Goal: Obtain resource: Download file/media

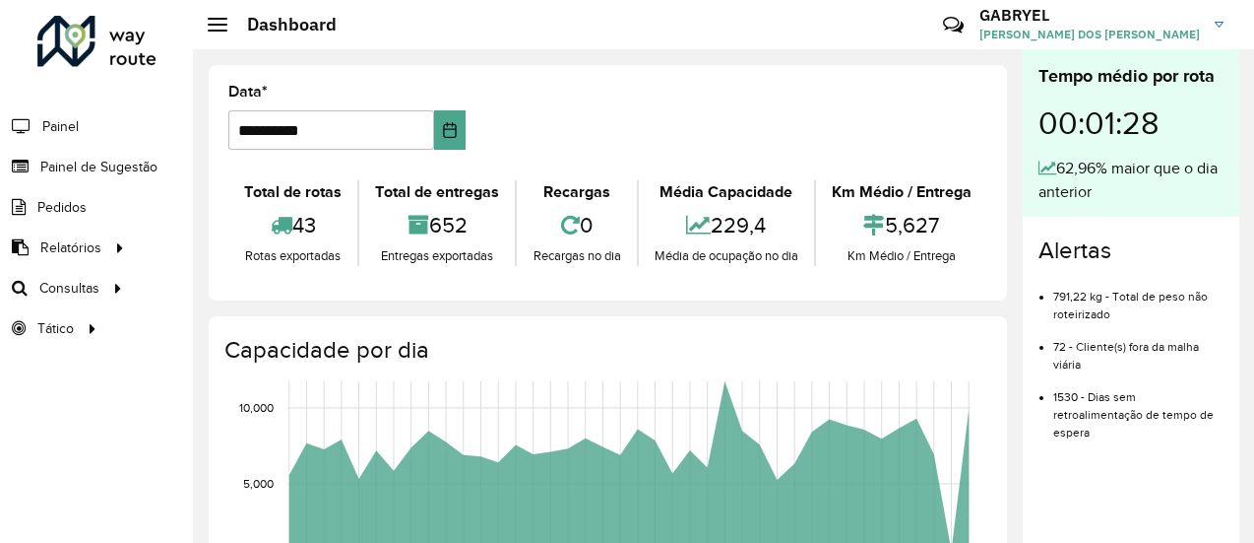
drag, startPoint x: 727, startPoint y: 241, endPoint x: 760, endPoint y: 235, distance: 34.0
click at [760, 235] on div "229,4" at bounding box center [726, 225] width 165 height 42
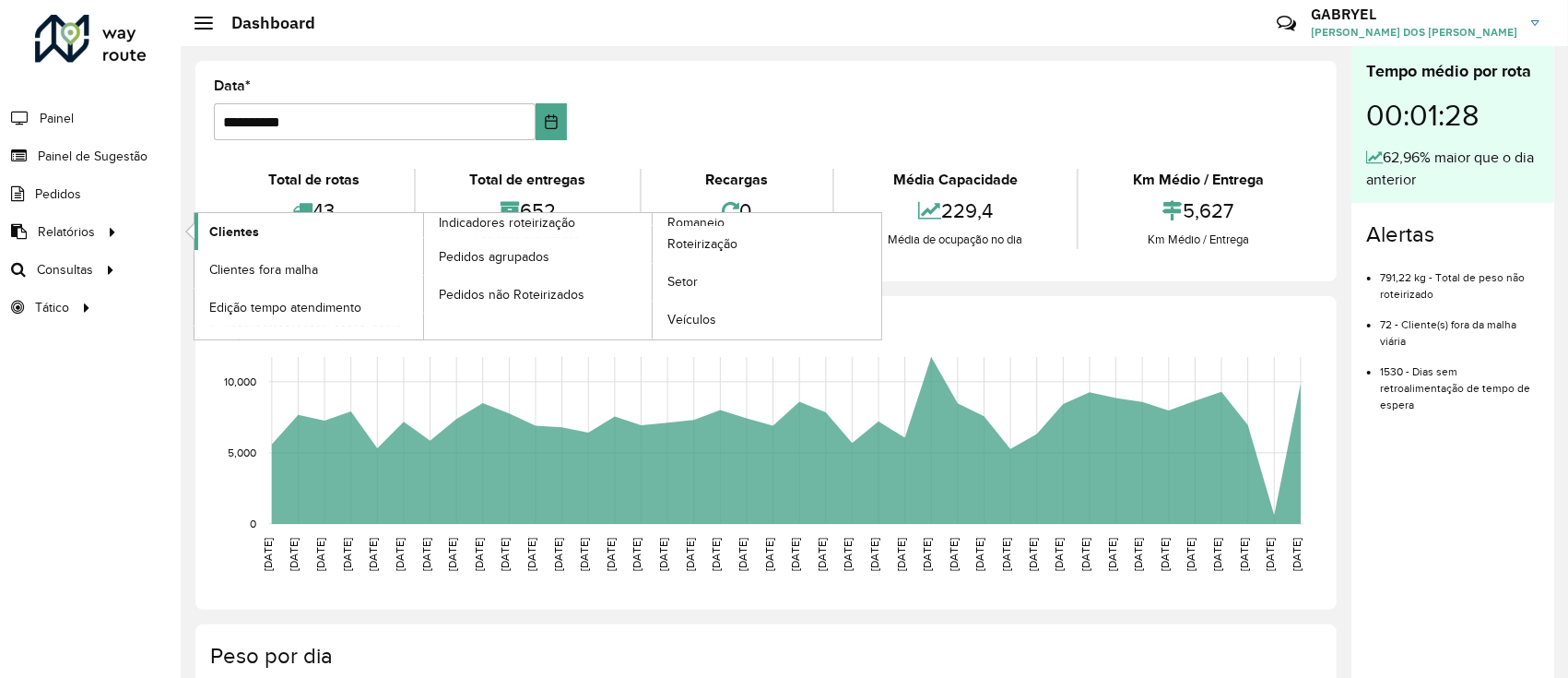
click at [248, 222] on span "Clientes" at bounding box center [234, 231] width 50 height 20
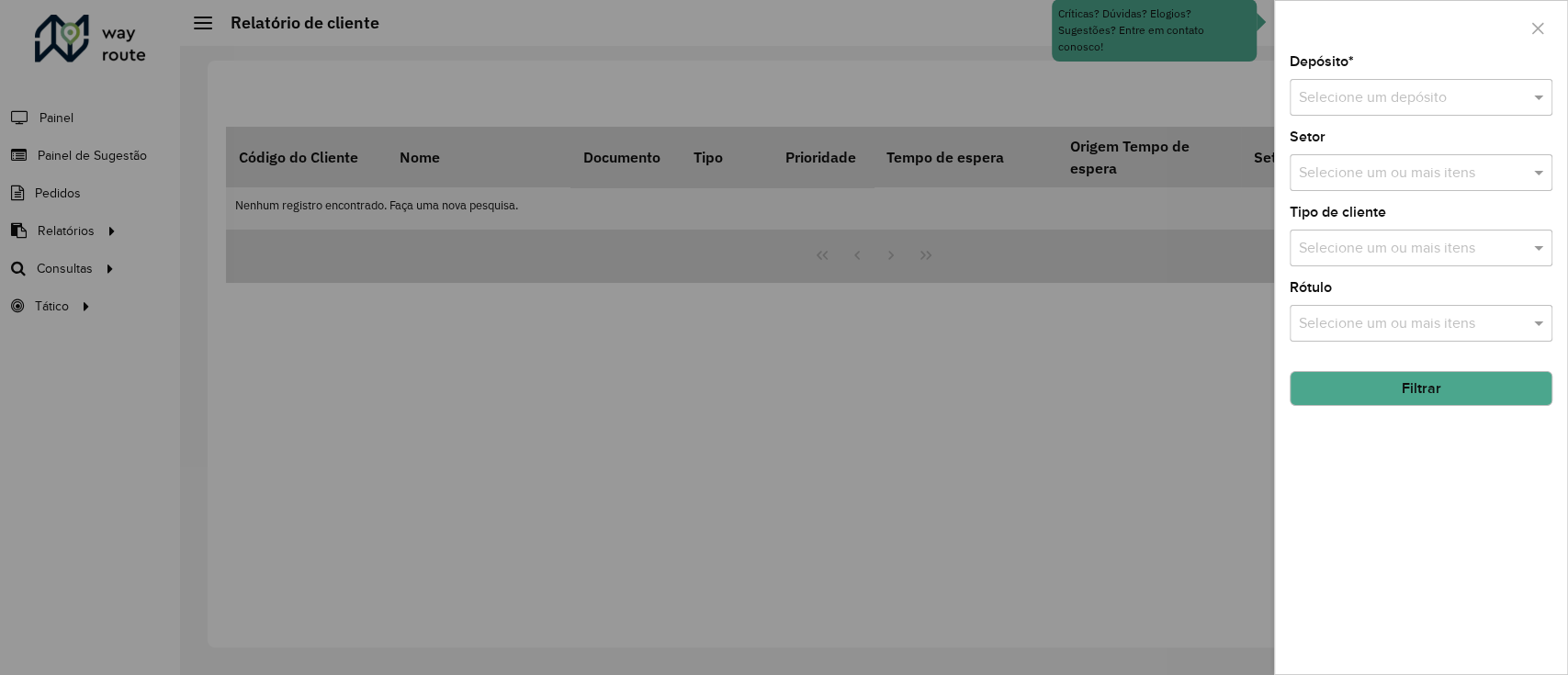
click at [1169, 76] on div "Depósito * Selecione um depósito" at bounding box center [1421, 85] width 263 height 61
click at [1169, 92] on input "text" at bounding box center [1402, 99] width 208 height 22
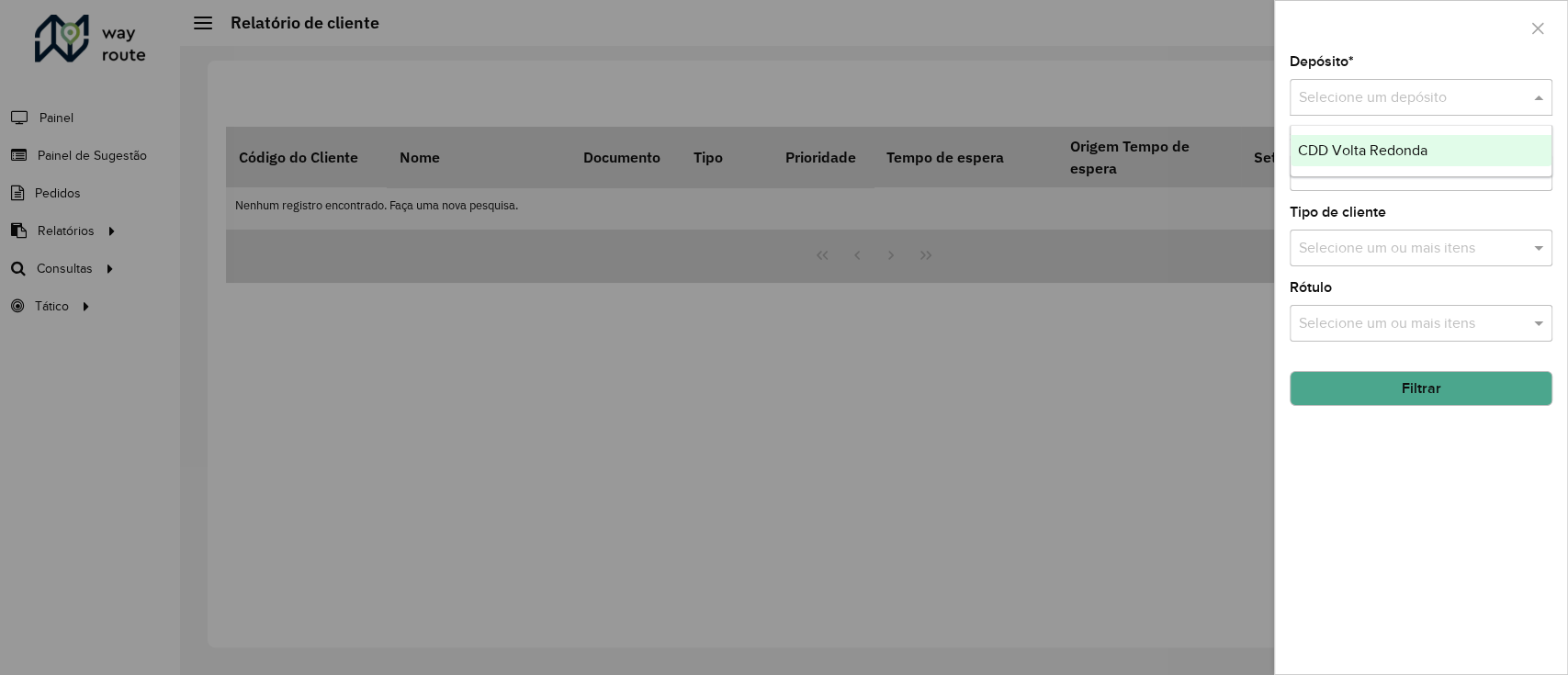
click at [1169, 139] on div "CDD Volta Redonda" at bounding box center [1421, 150] width 261 height 31
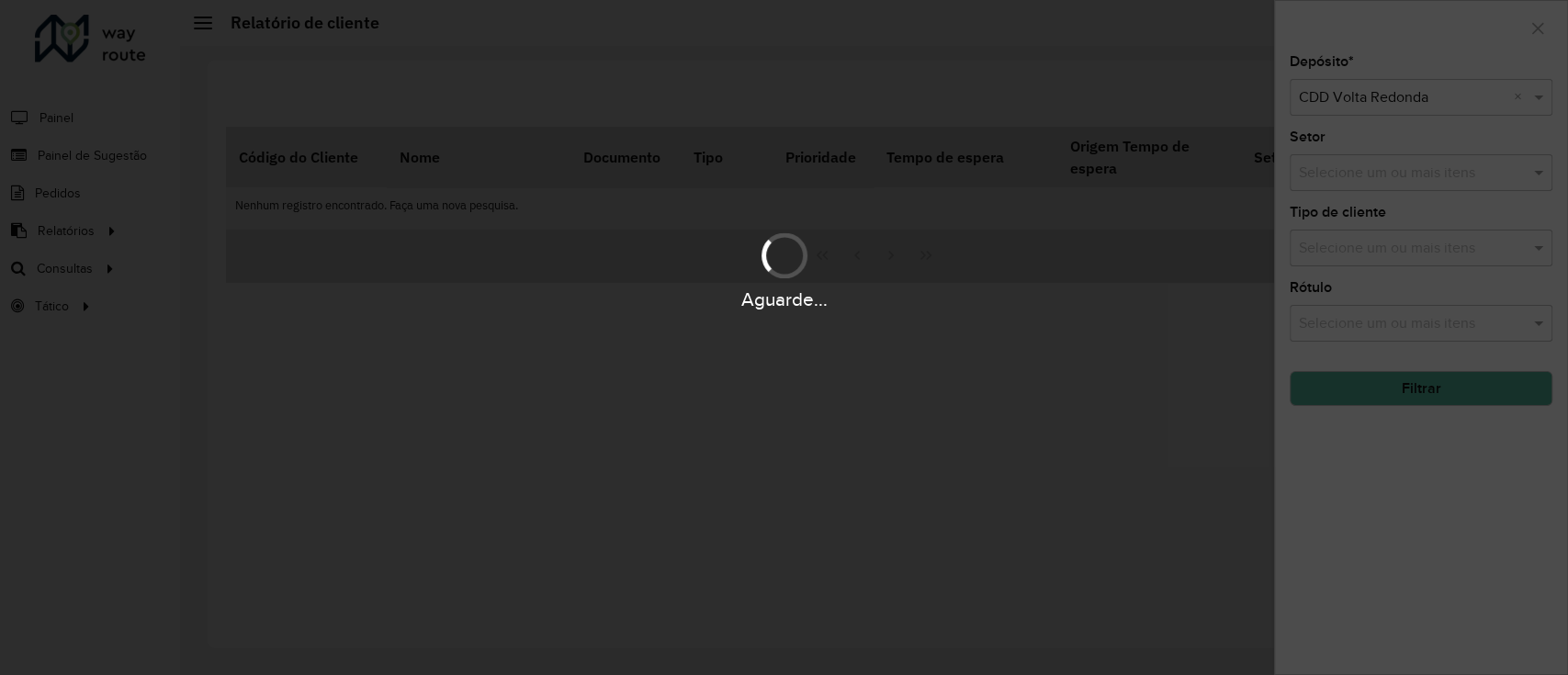
click at [1169, 199] on div "Aguarde..." at bounding box center [784, 338] width 1568 height 675
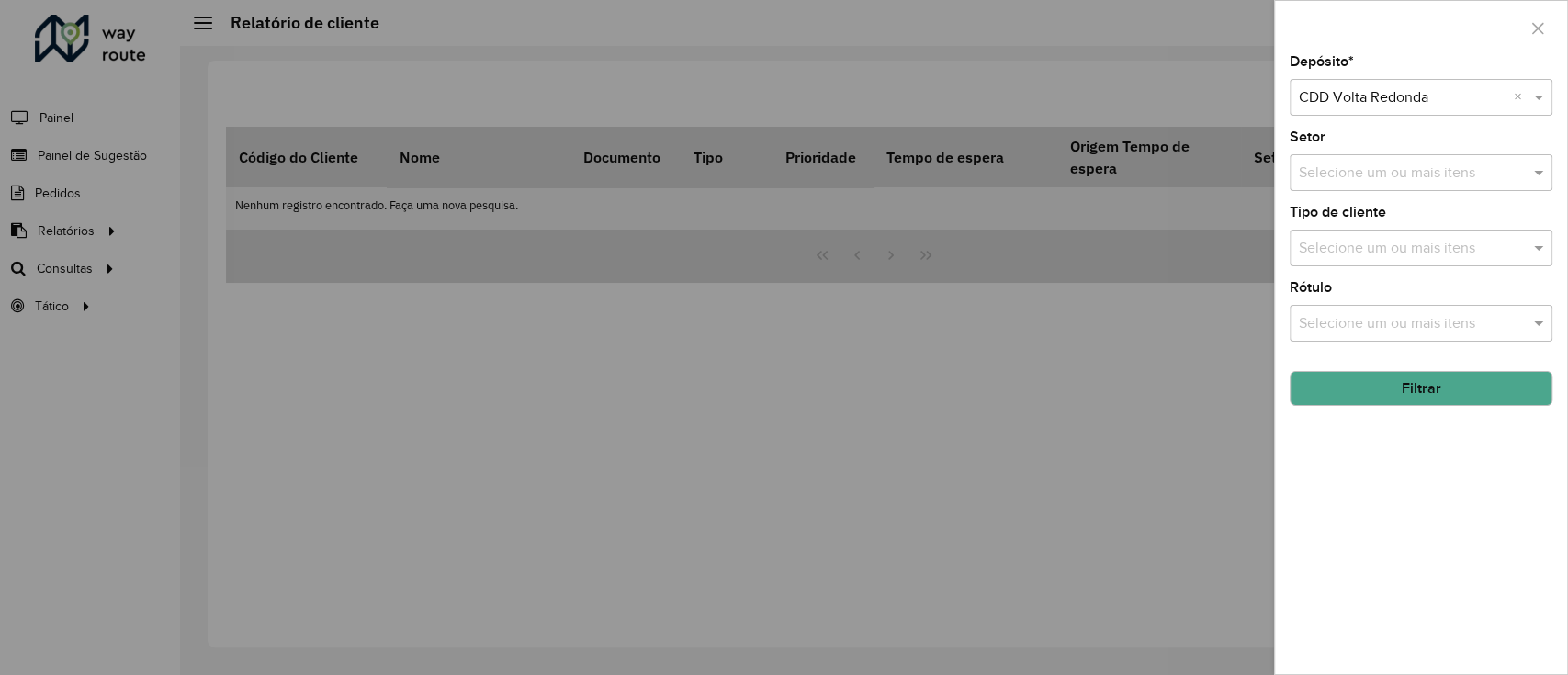
click at [1169, 167] on input "text" at bounding box center [1411, 173] width 235 height 22
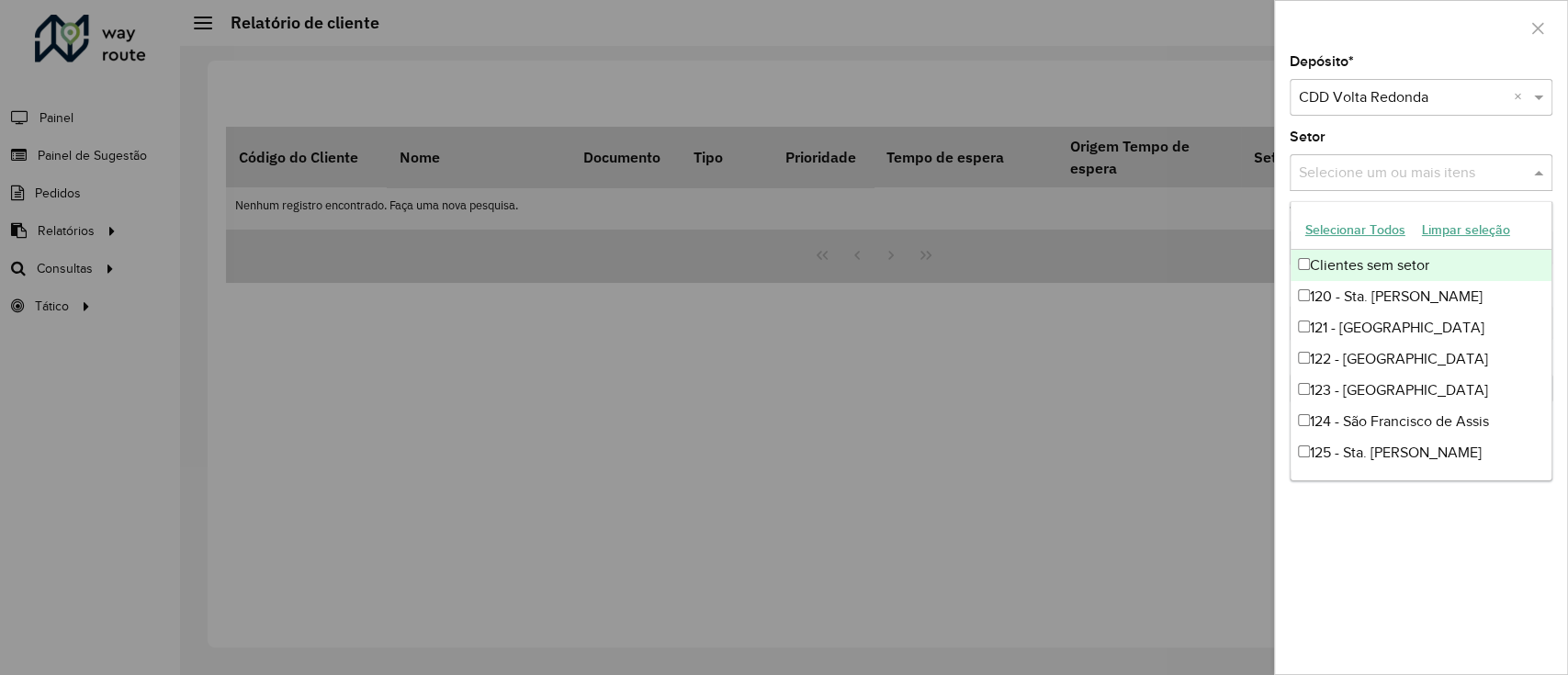
click at [1169, 231] on button "Selecionar Todos" at bounding box center [1354, 229] width 117 height 29
click at [1169, 147] on div "Setor Selecione um ou mais itens 49 itens selecionados ×" at bounding box center [1421, 160] width 263 height 61
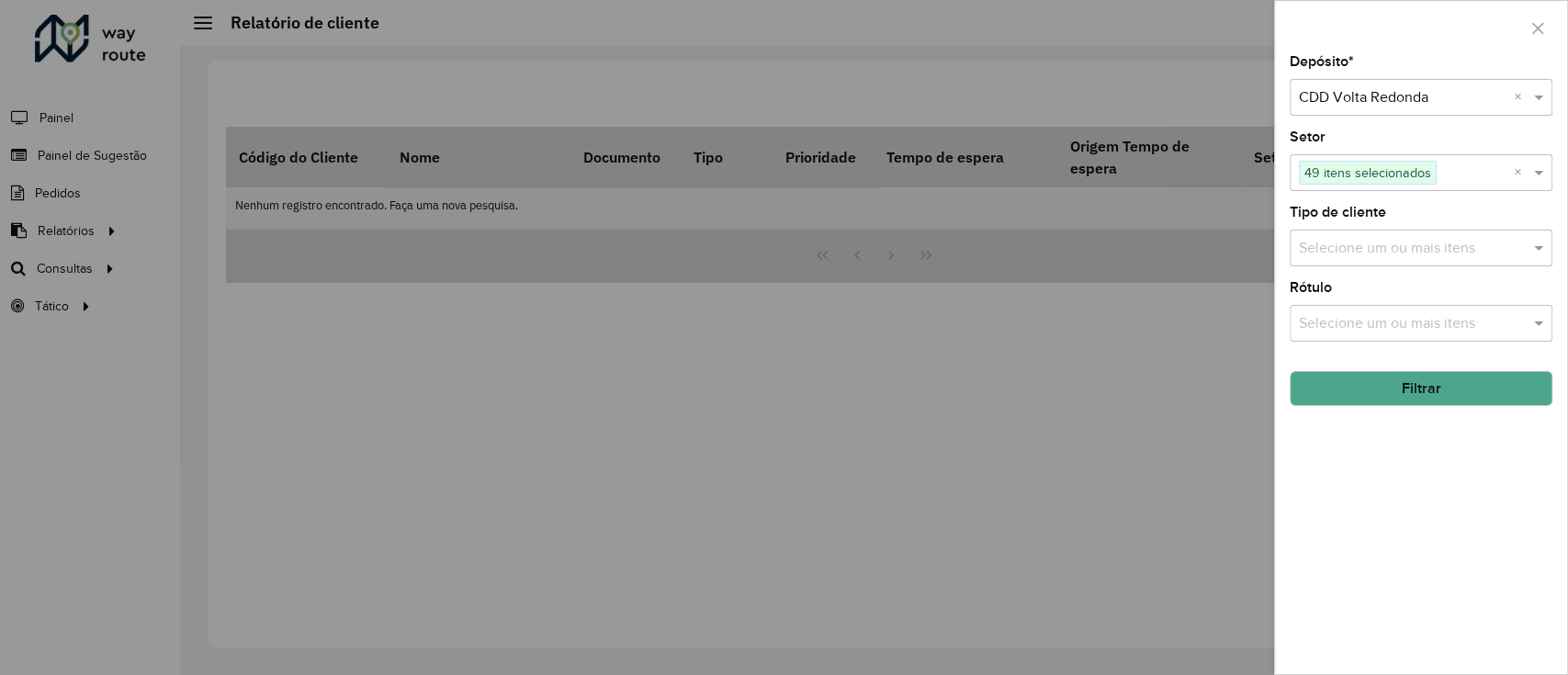
click at [1169, 244] on input "text" at bounding box center [1411, 249] width 235 height 22
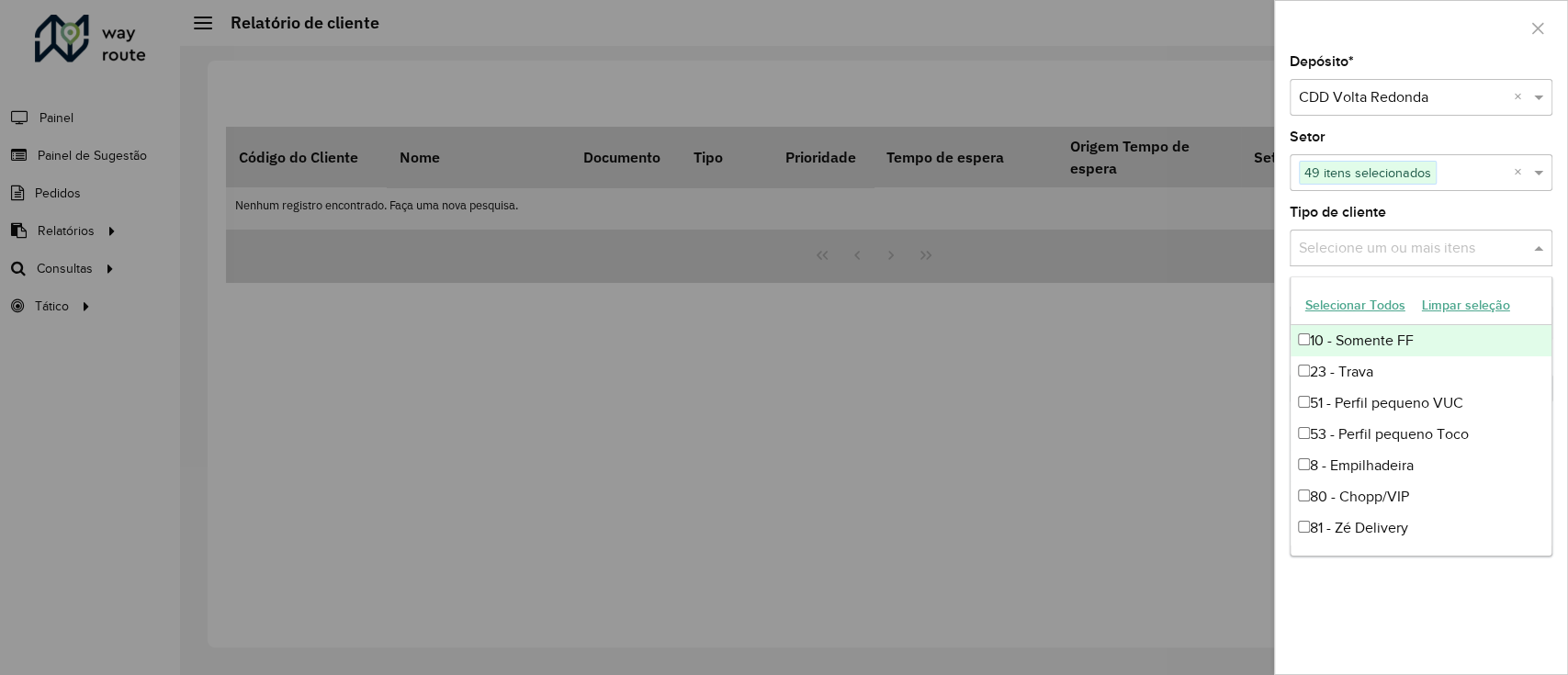
click at [1169, 307] on button "Selecionar Todos" at bounding box center [1354, 305] width 117 height 29
click at [1169, 206] on div "Tipo de cliente Selecione um ou mais itens 8 itens selecionados ×" at bounding box center [1421, 236] width 263 height 61
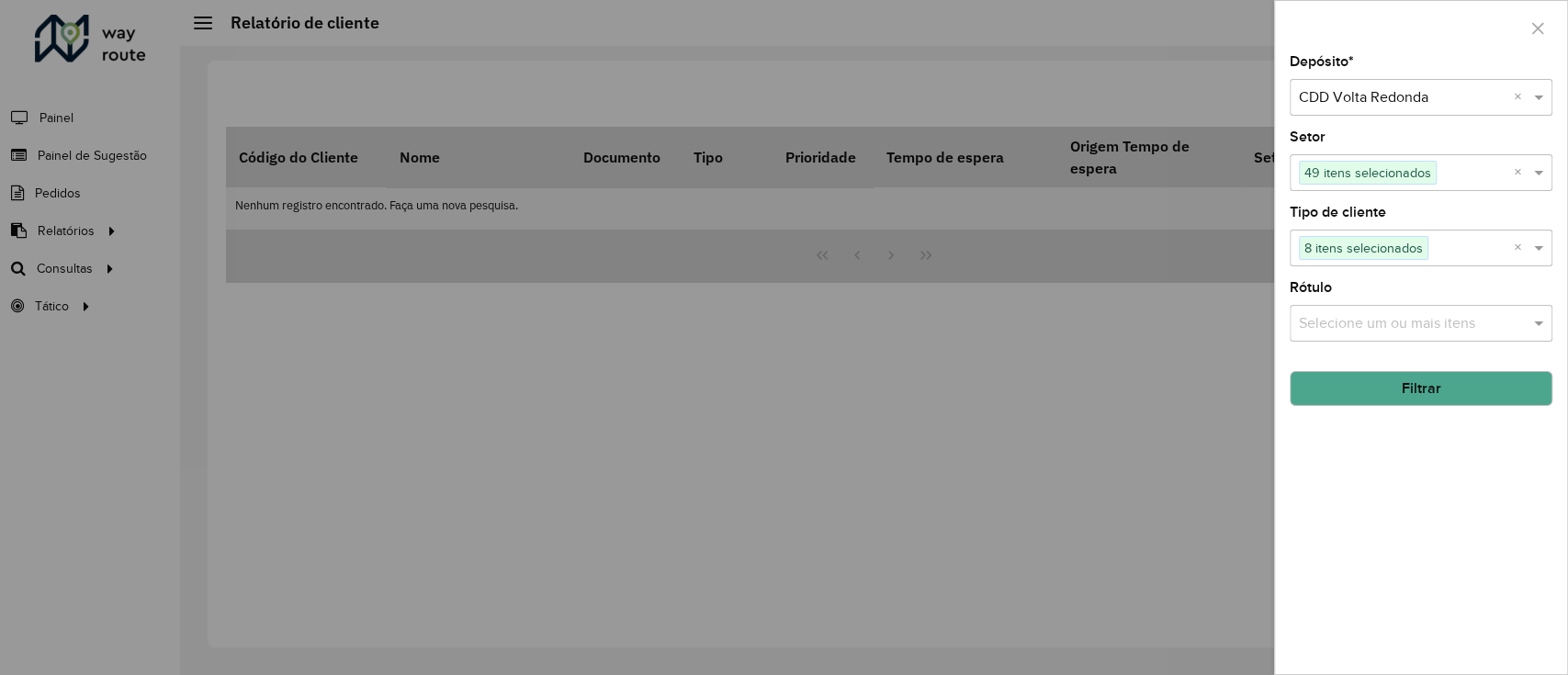
click at [1169, 310] on div "Selecione um ou mais itens" at bounding box center [1421, 323] width 263 height 36
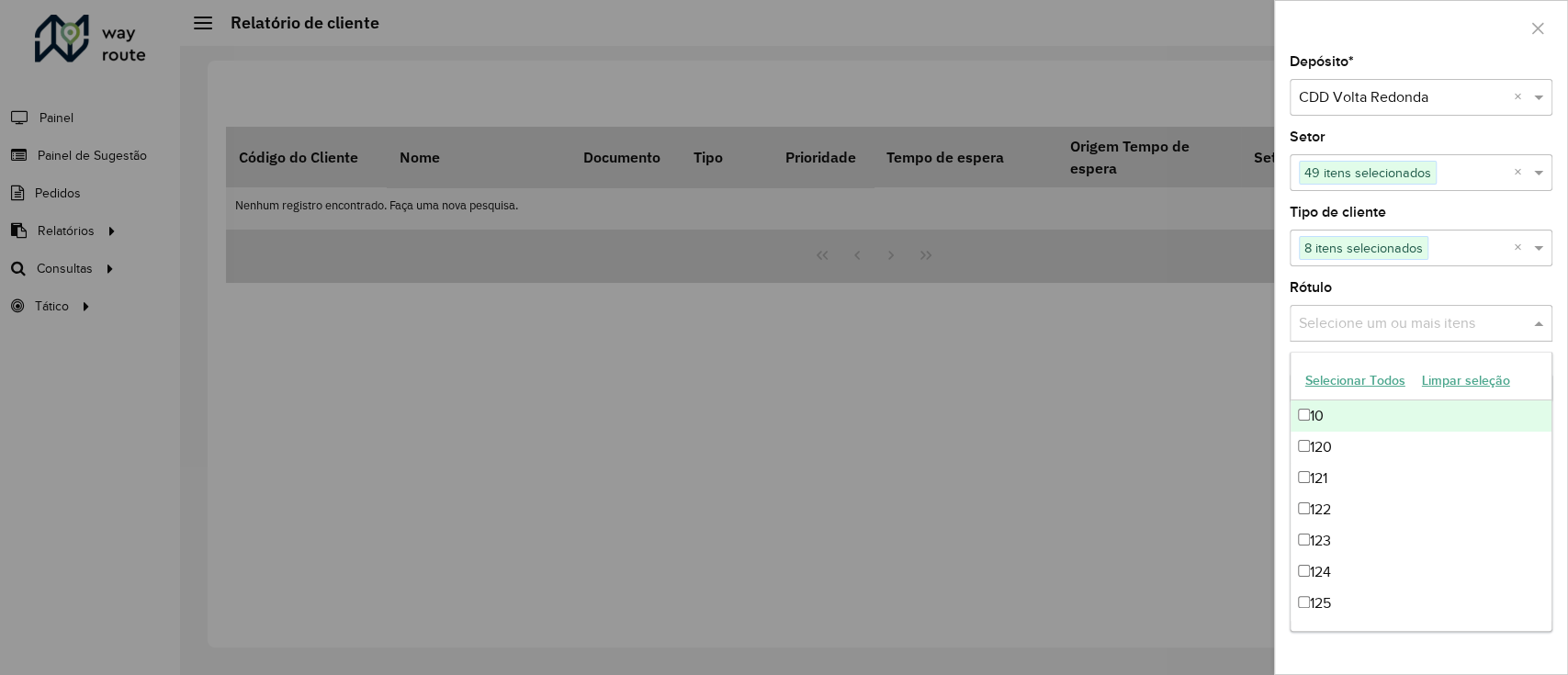
click at [1169, 372] on button "Selecionar Todos" at bounding box center [1354, 380] width 117 height 29
click at [1169, 282] on div "Rótulo Selecione um ou mais itens 64 itens selecionados ×" at bounding box center [1421, 310] width 263 height 61
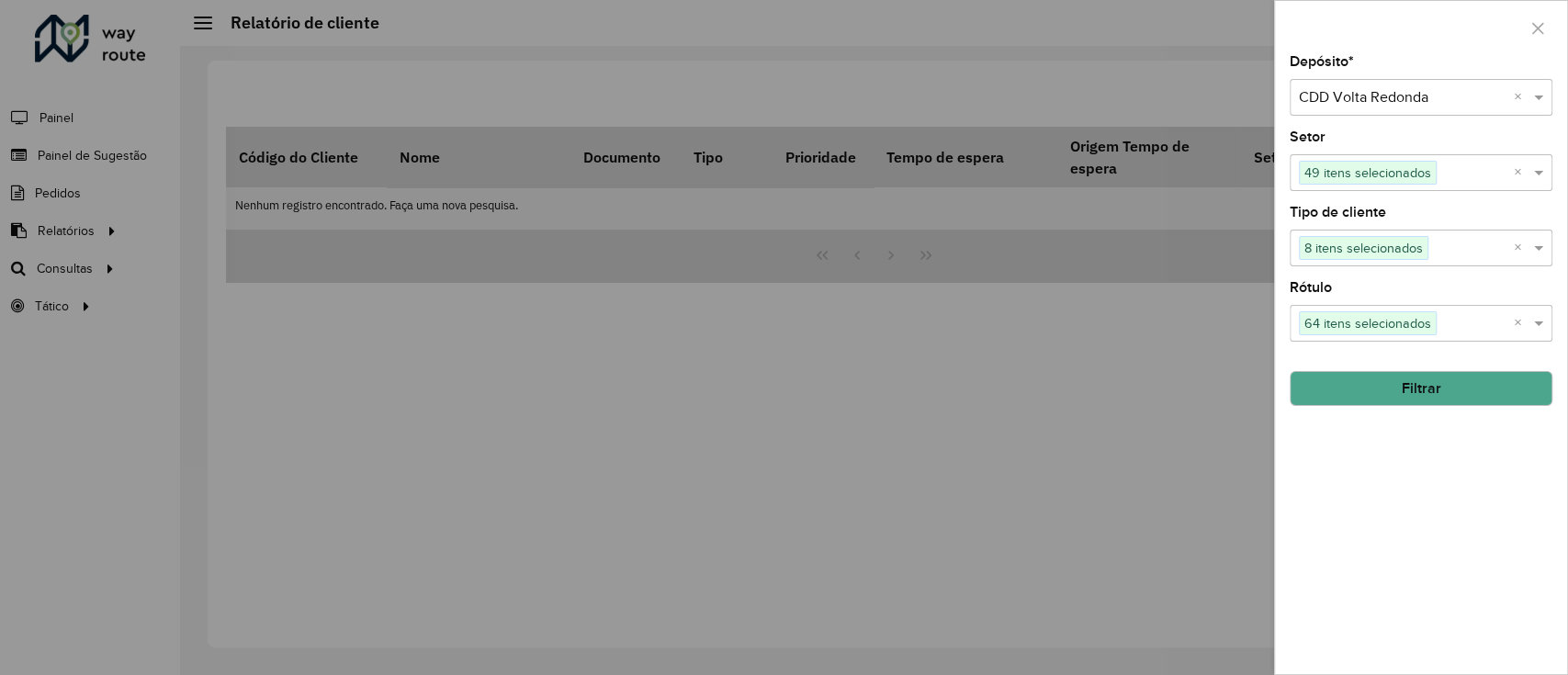
click at [1169, 388] on button "Filtrar" at bounding box center [1421, 388] width 263 height 34
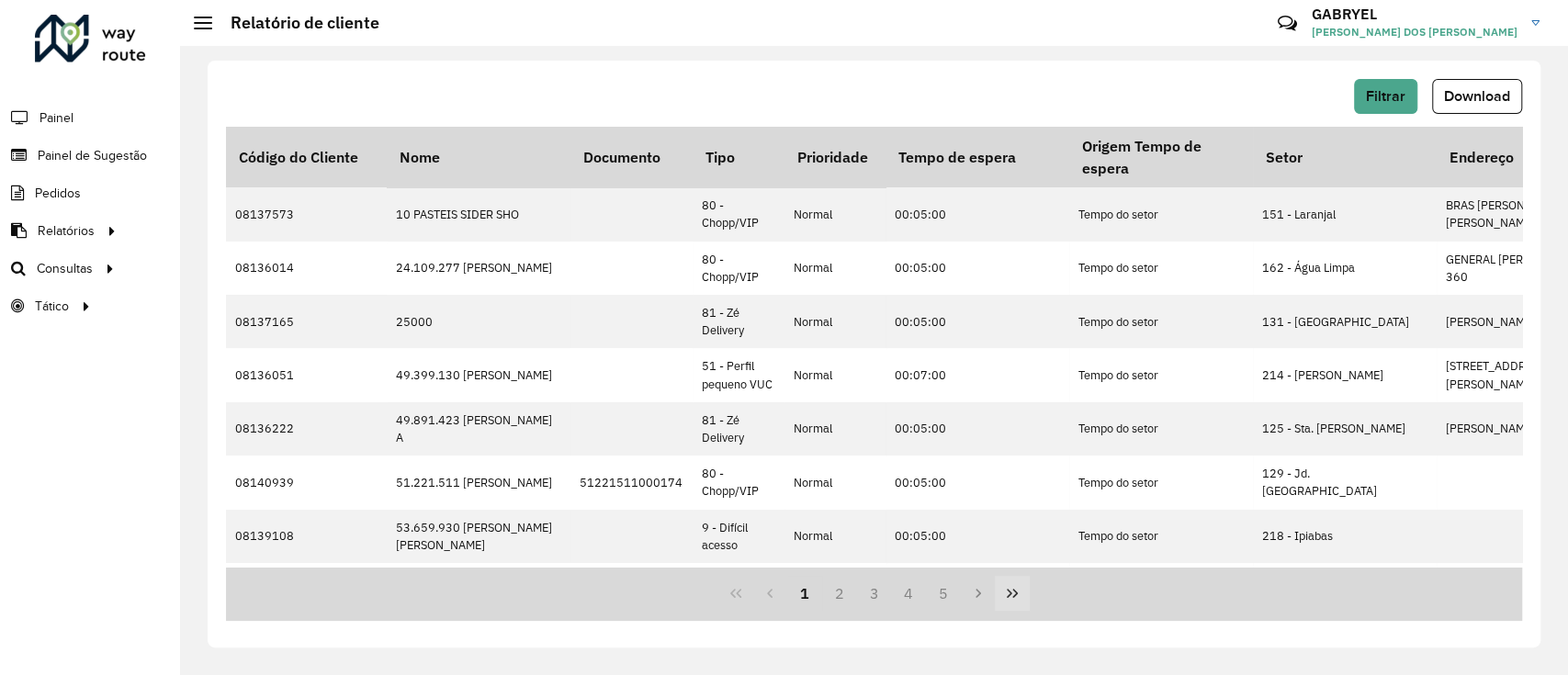
click at [1009, 505] on icon "Last Page" at bounding box center [1012, 593] width 15 height 15
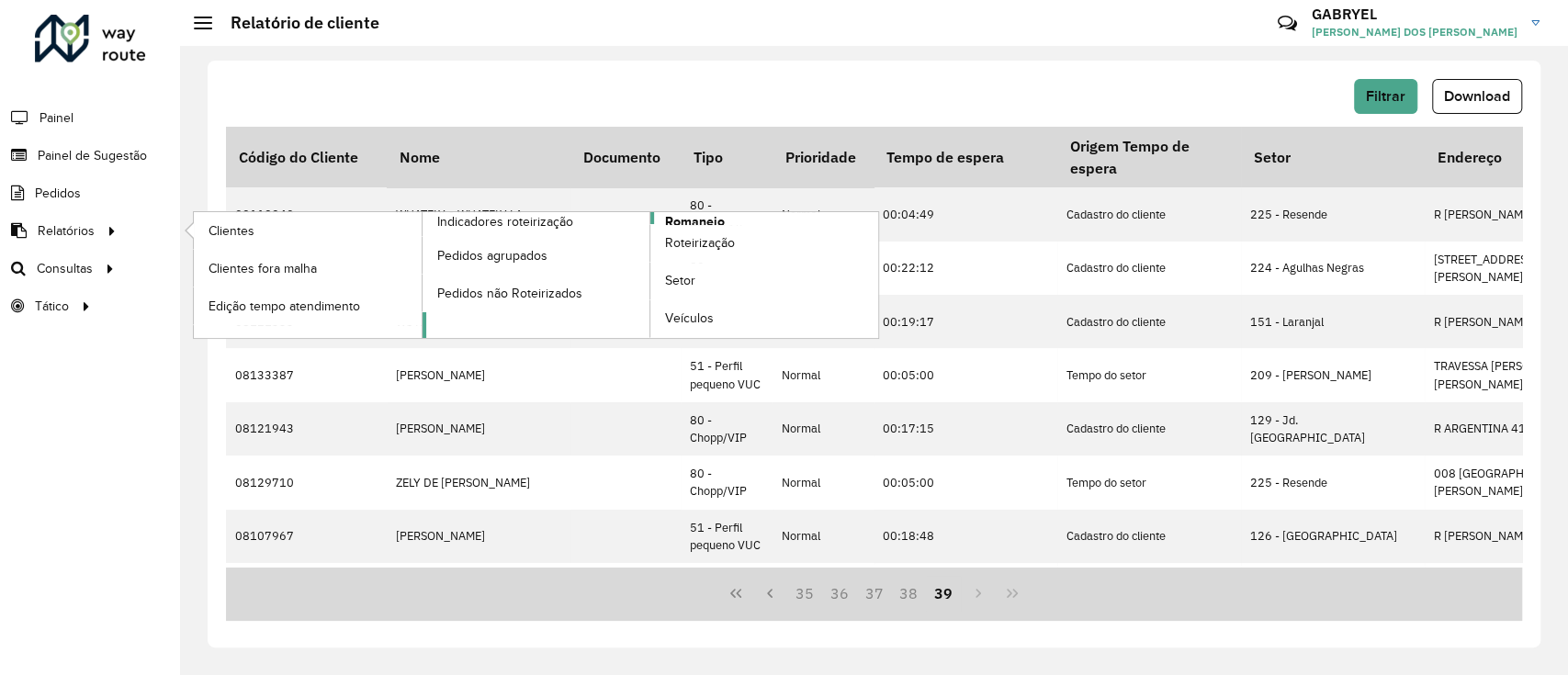
click at [698, 214] on span "Romaneio" at bounding box center [695, 221] width 60 height 20
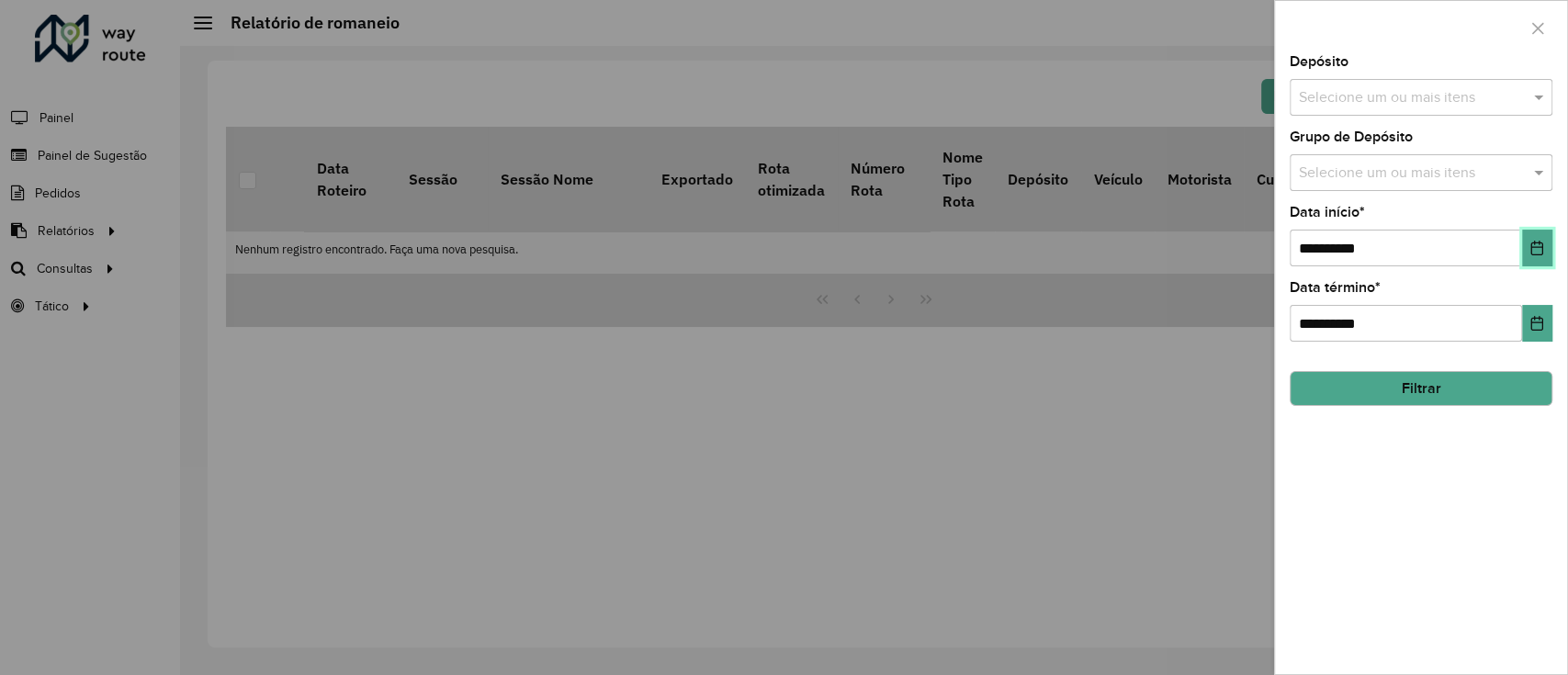
click at [1169, 250] on icon "Choose Date" at bounding box center [1536, 248] width 12 height 15
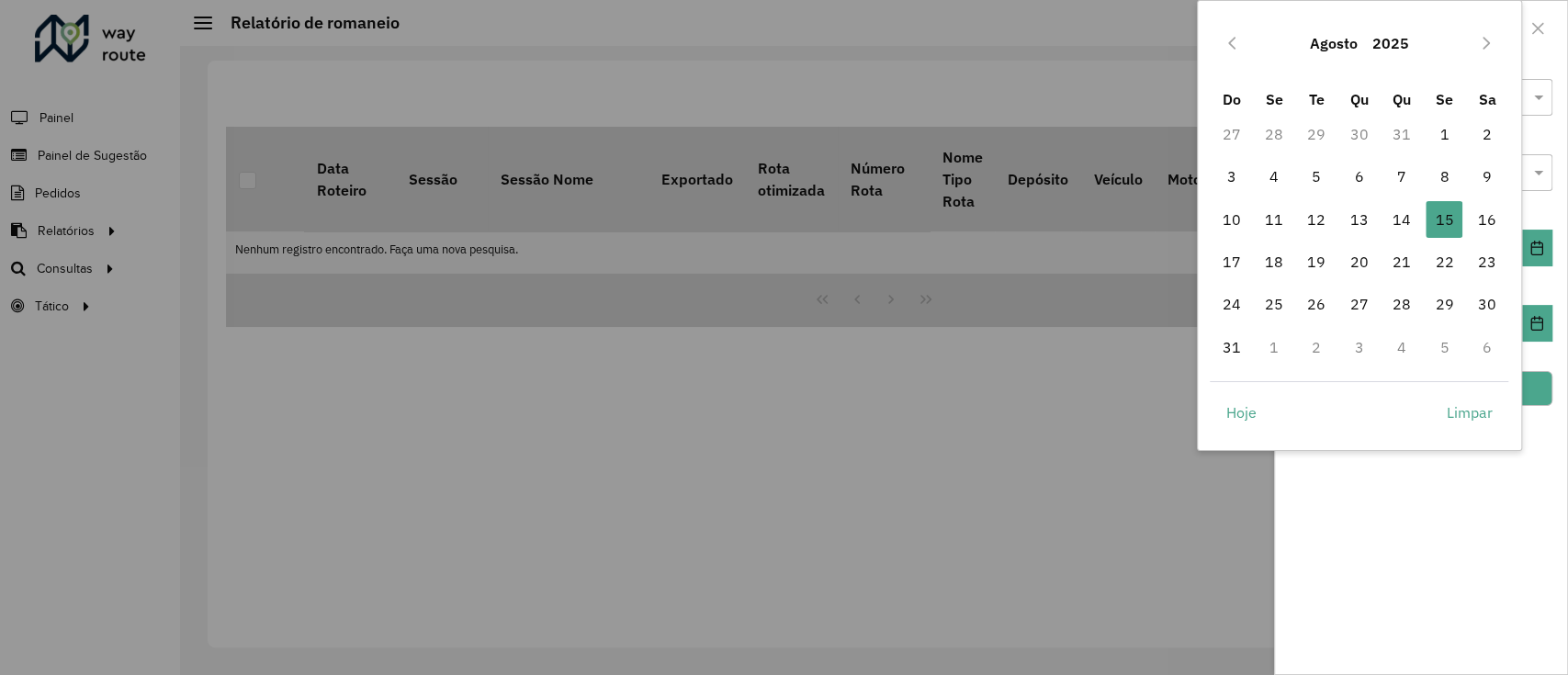
click at [1169, 36] on icon "Previous Month" at bounding box center [1232, 43] width 15 height 15
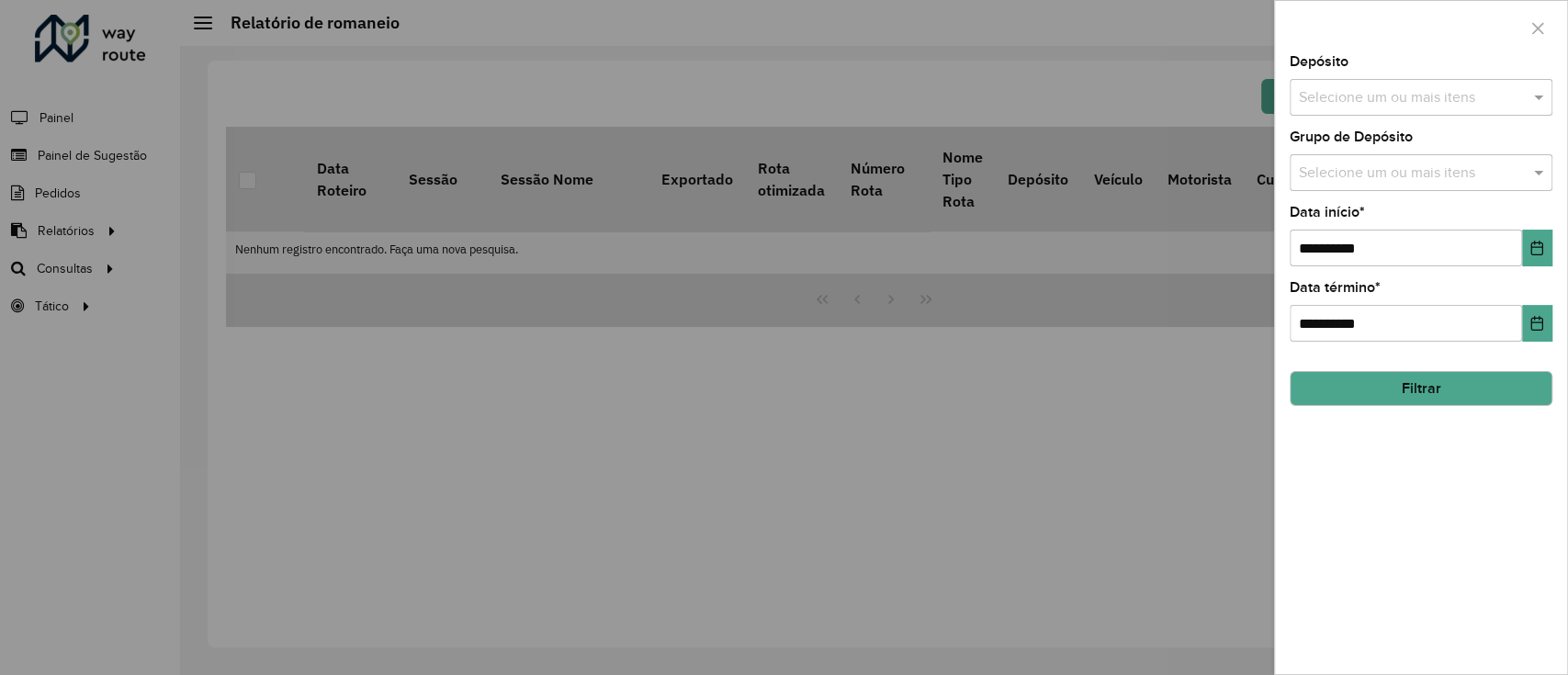
click at [1169, 36] on div at bounding box center [784, 338] width 1568 height 675
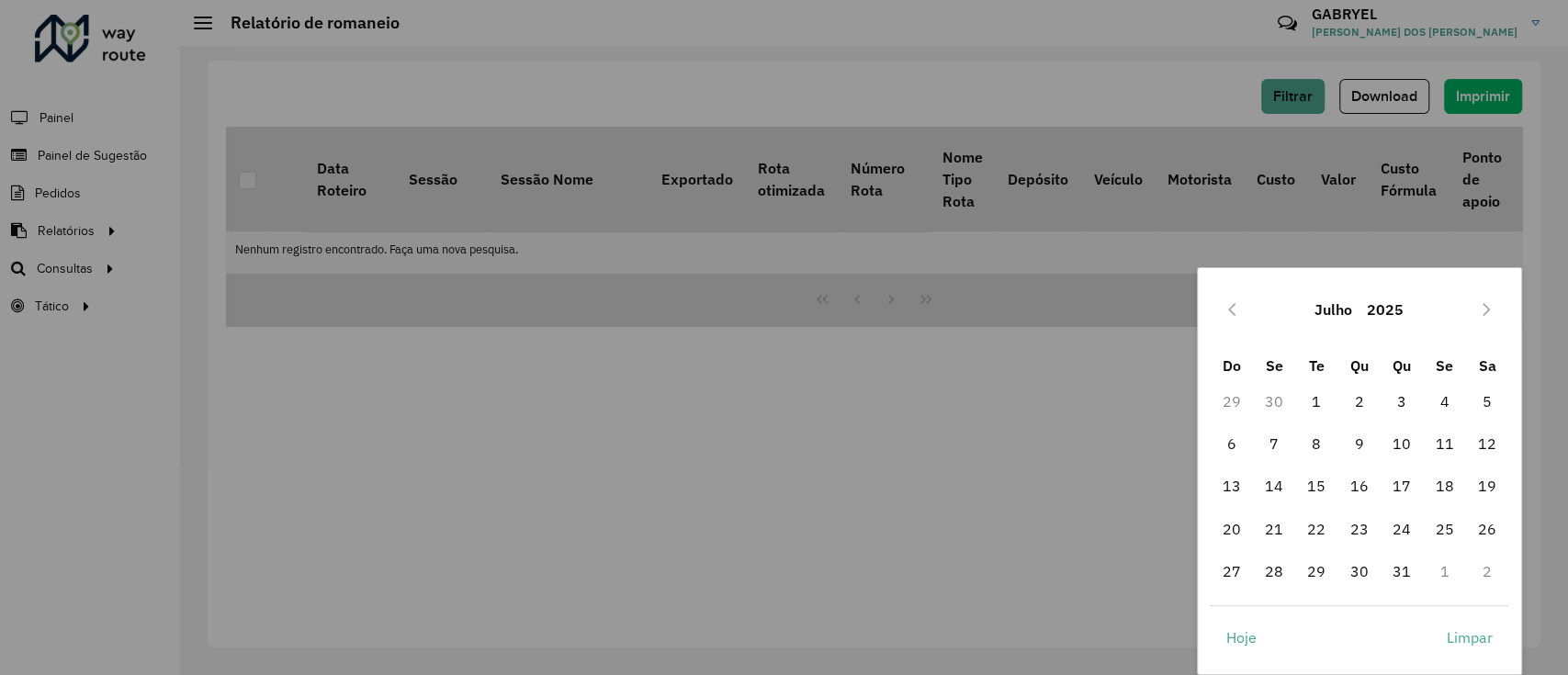
click at [1169, 36] on div at bounding box center [784, 338] width 1568 height 675
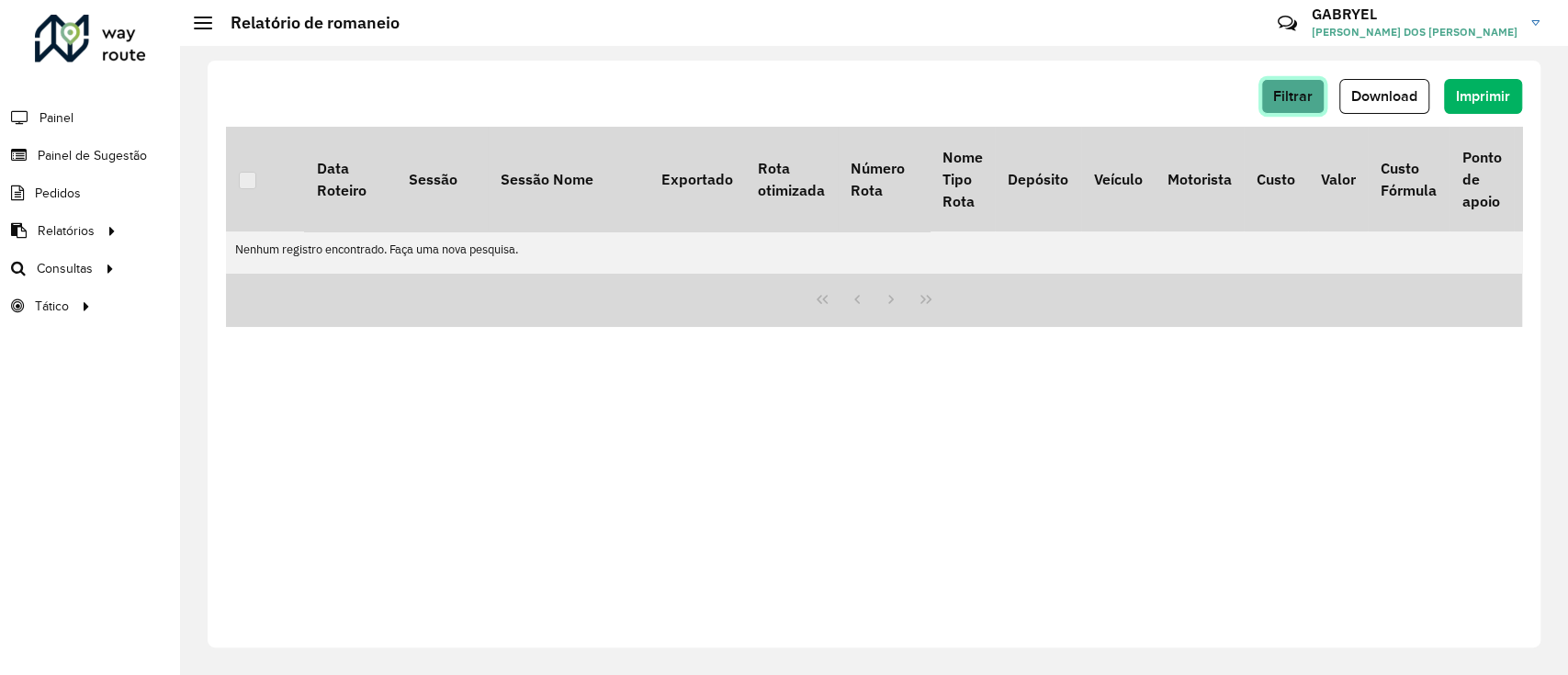
click at [1169, 79] on button "Filtrar" at bounding box center [1293, 96] width 63 height 34
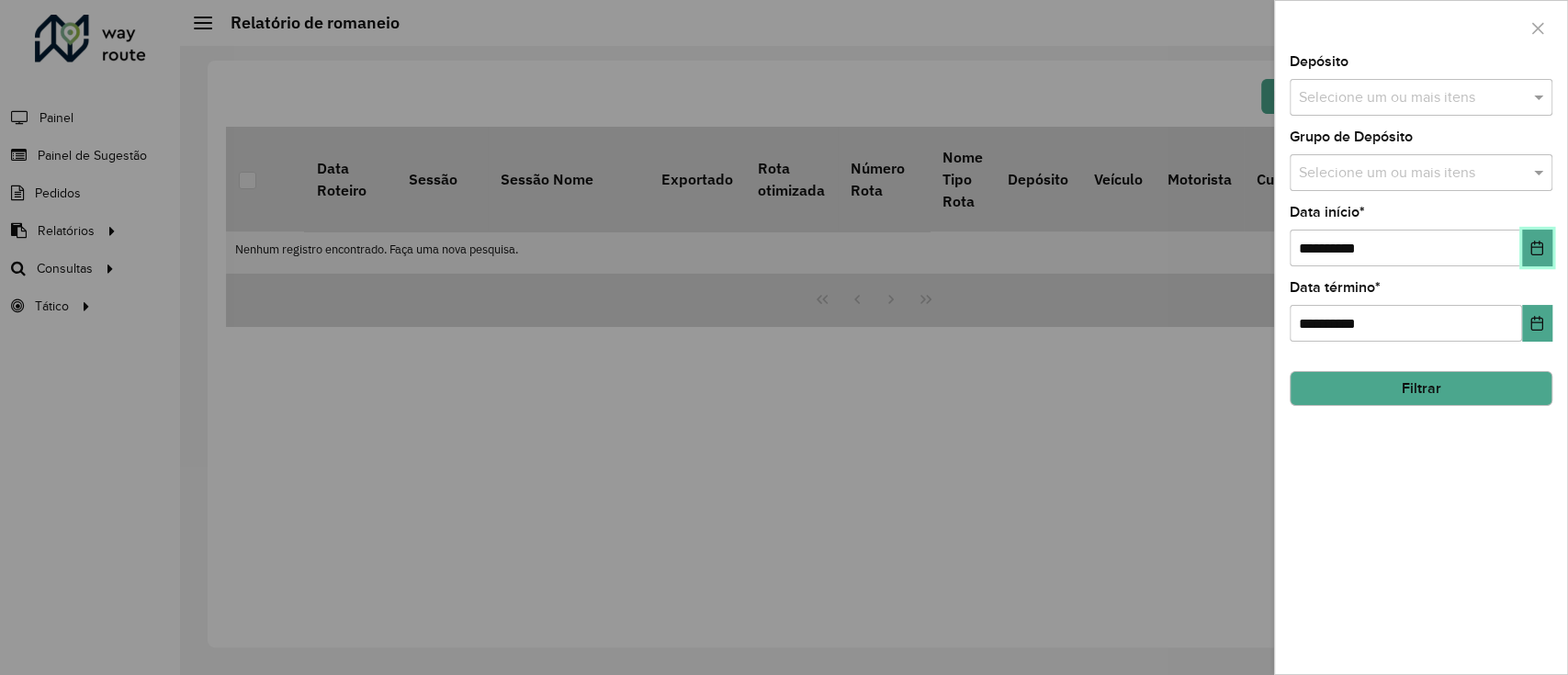
click at [1169, 255] on button "Choose Date" at bounding box center [1537, 247] width 30 height 36
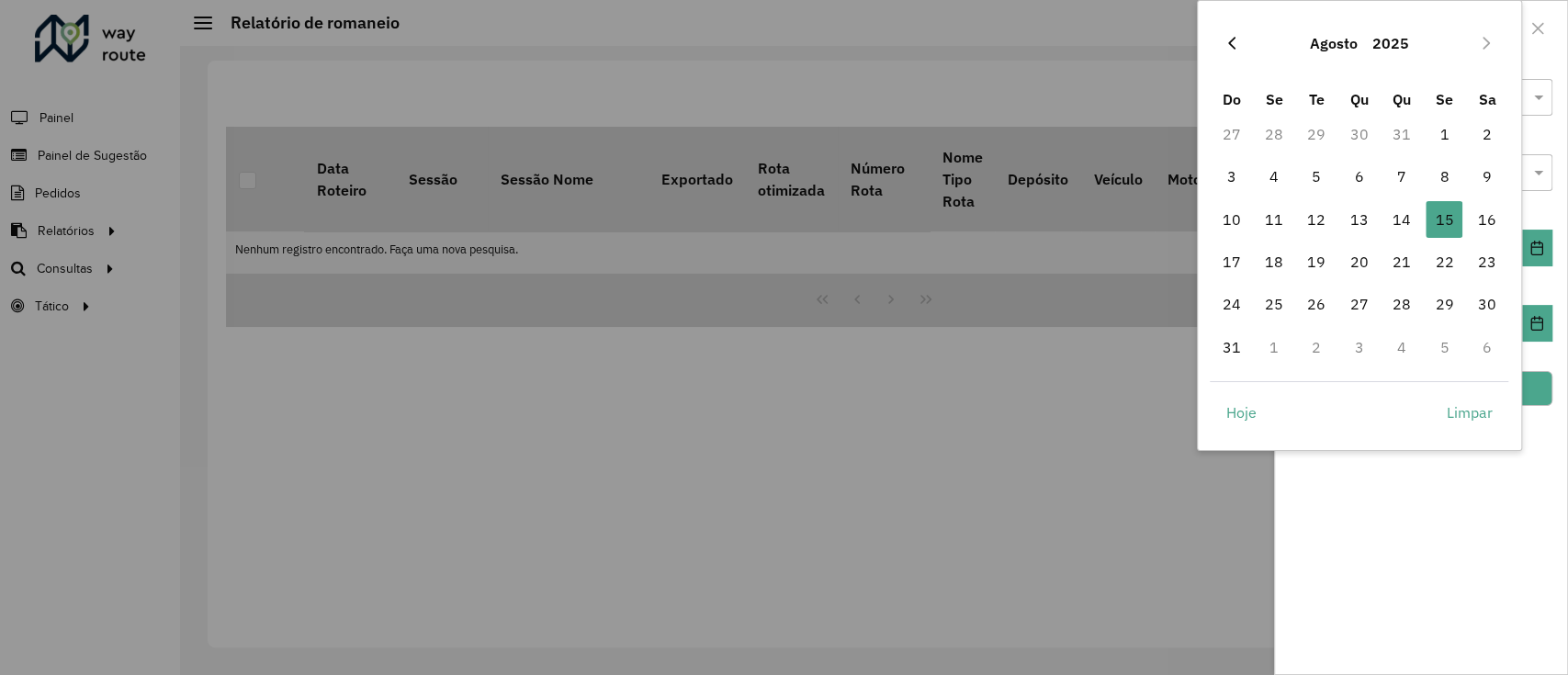
click at [1169, 48] on icon "Previous Month" at bounding box center [1231, 43] width 7 height 13
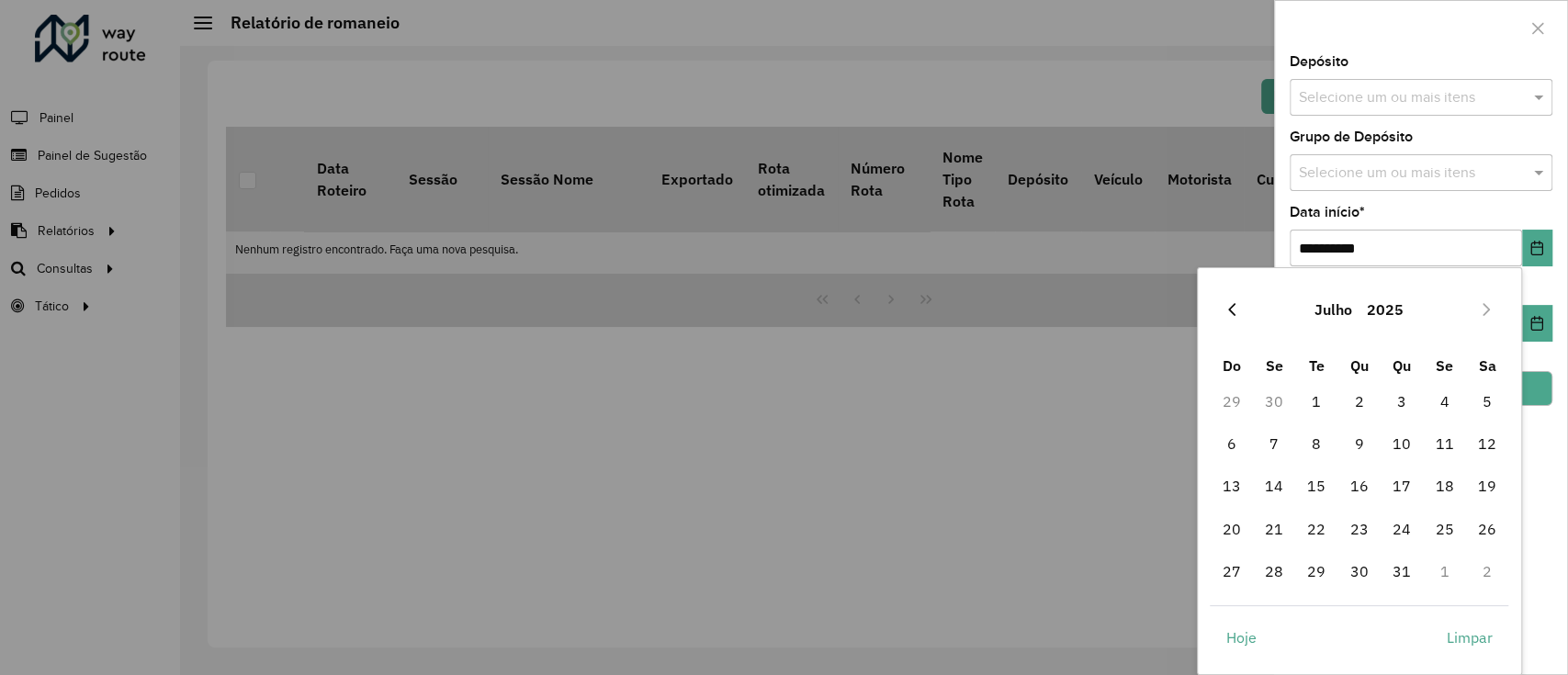
click at [1169, 300] on button "Previous Month" at bounding box center [1232, 310] width 30 height 30
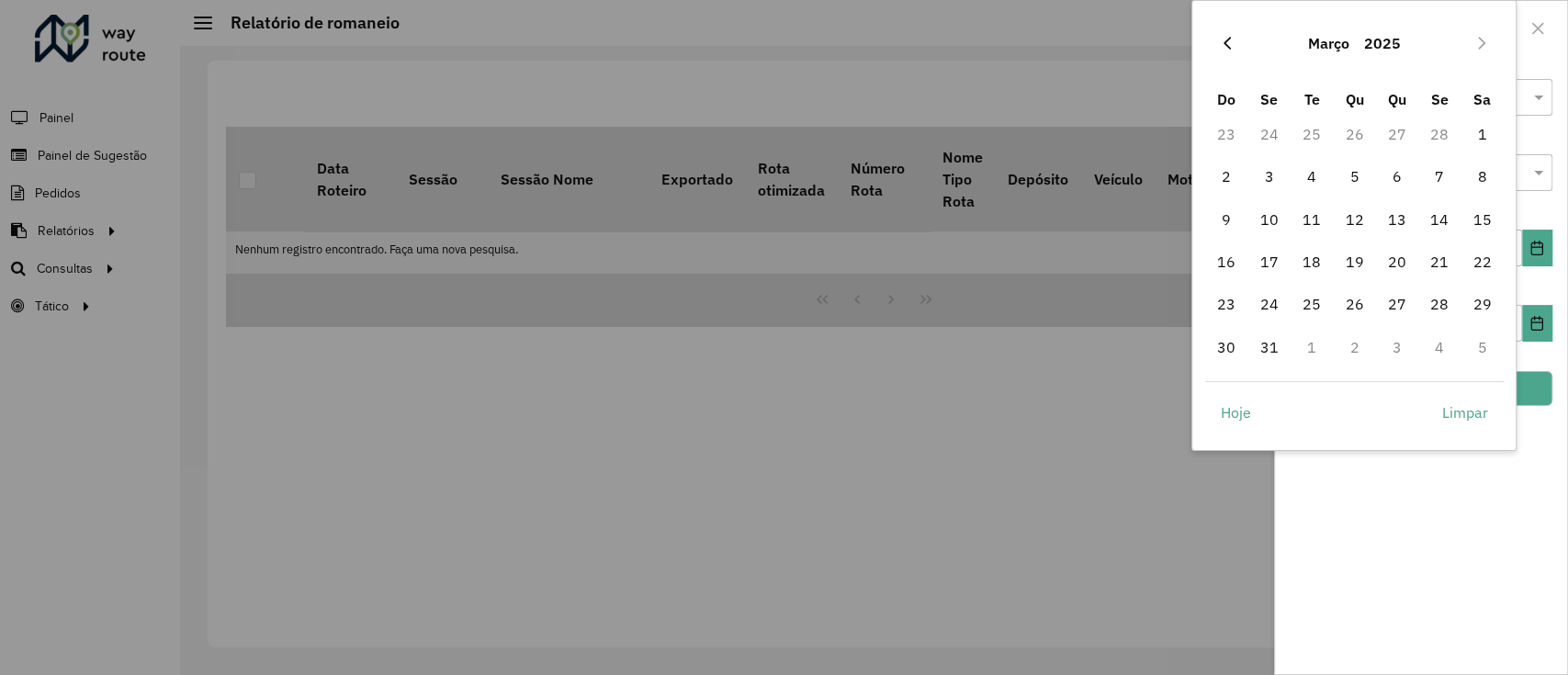
click at [1169, 40] on icon "Previous Month" at bounding box center [1228, 43] width 15 height 15
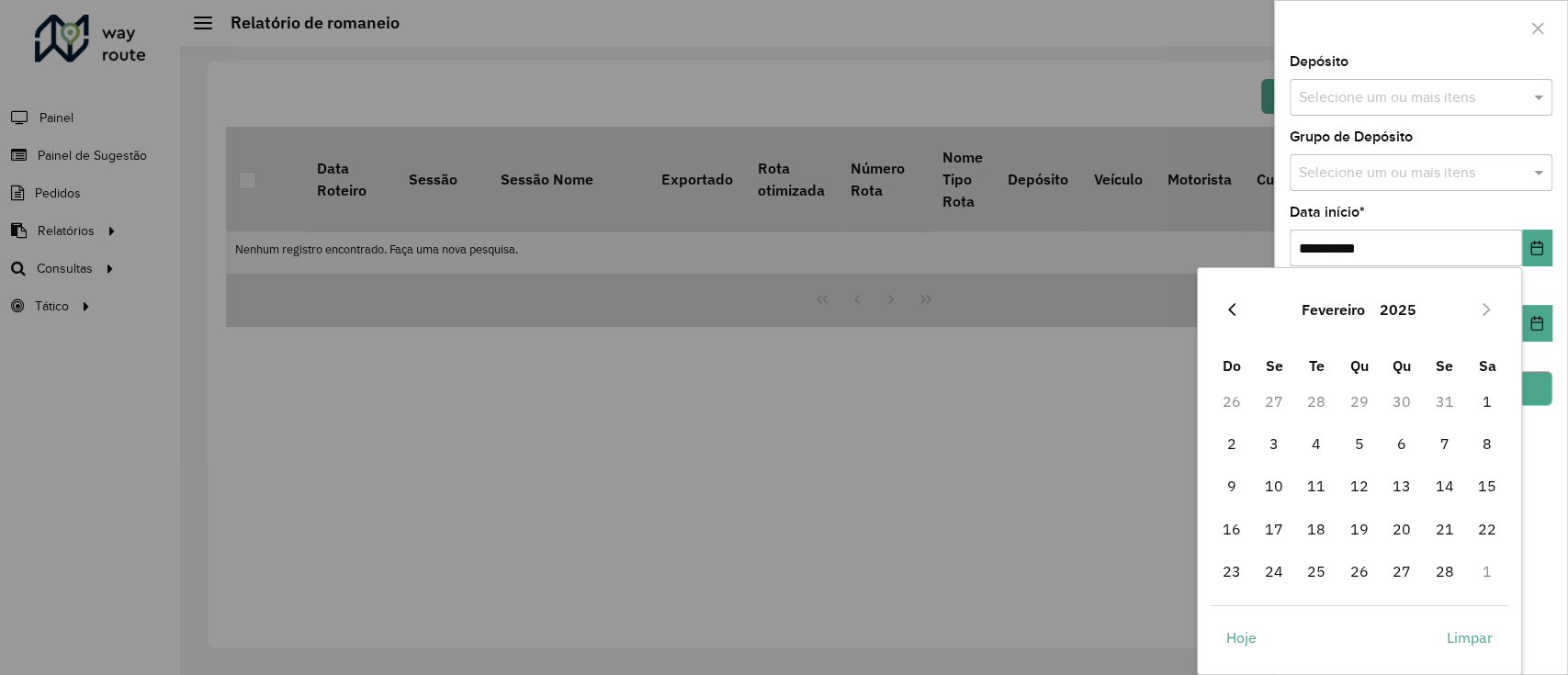
click at [1169, 319] on button "Previous Month" at bounding box center [1232, 310] width 30 height 30
click at [1169, 393] on span "1" at bounding box center [1359, 401] width 36 height 36
type input "**********"
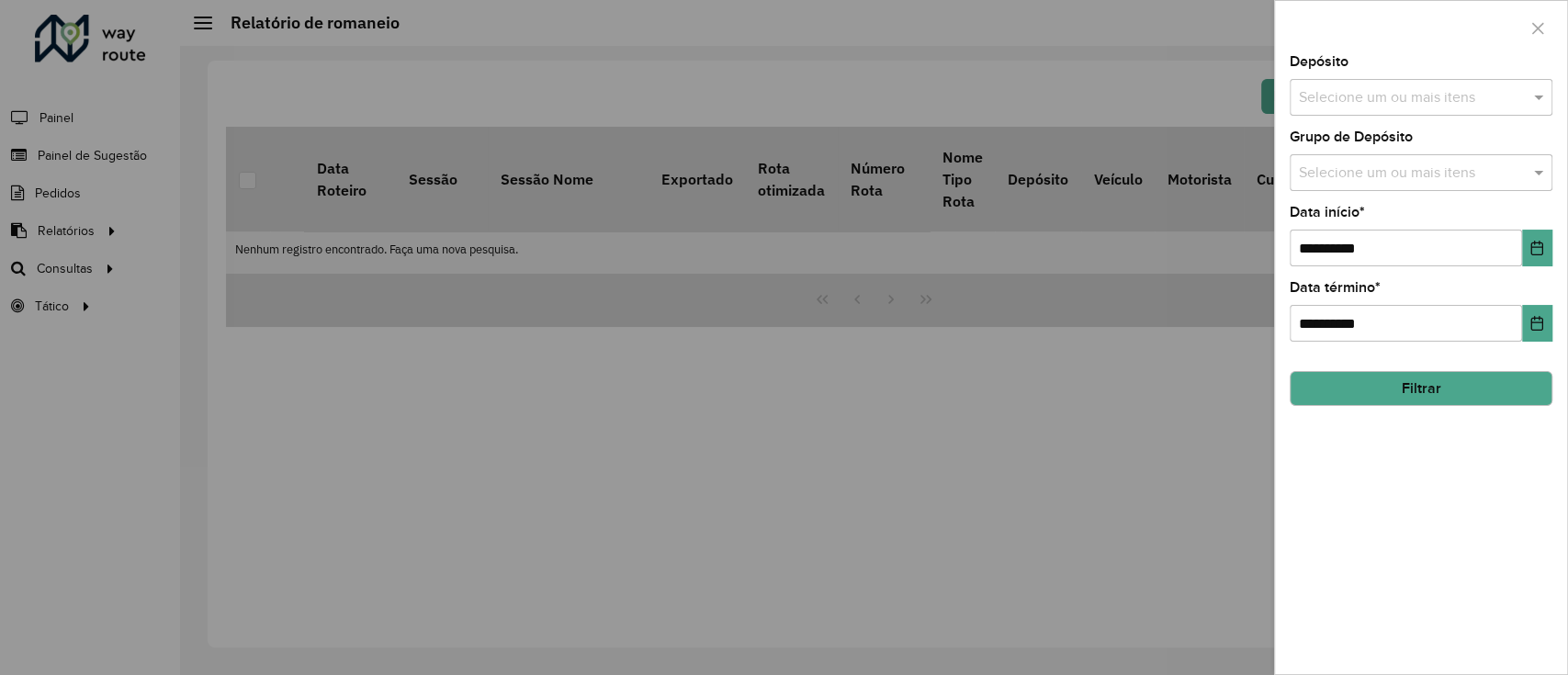
click at [1169, 100] on input "text" at bounding box center [1411, 99] width 235 height 22
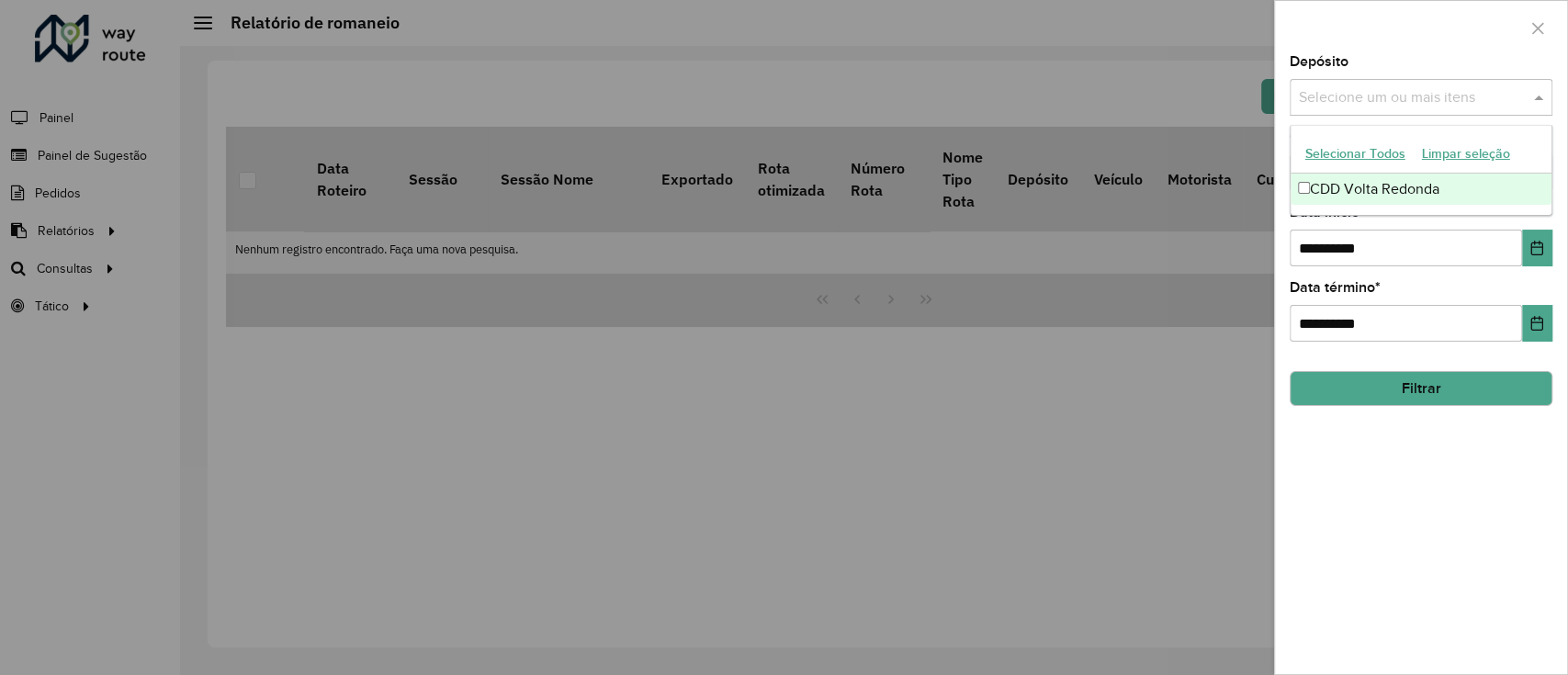
click at [1169, 193] on div "CDD Volta Redonda" at bounding box center [1421, 188] width 261 height 31
click at [1169, 503] on div "**********" at bounding box center [1421, 365] width 292 height 619
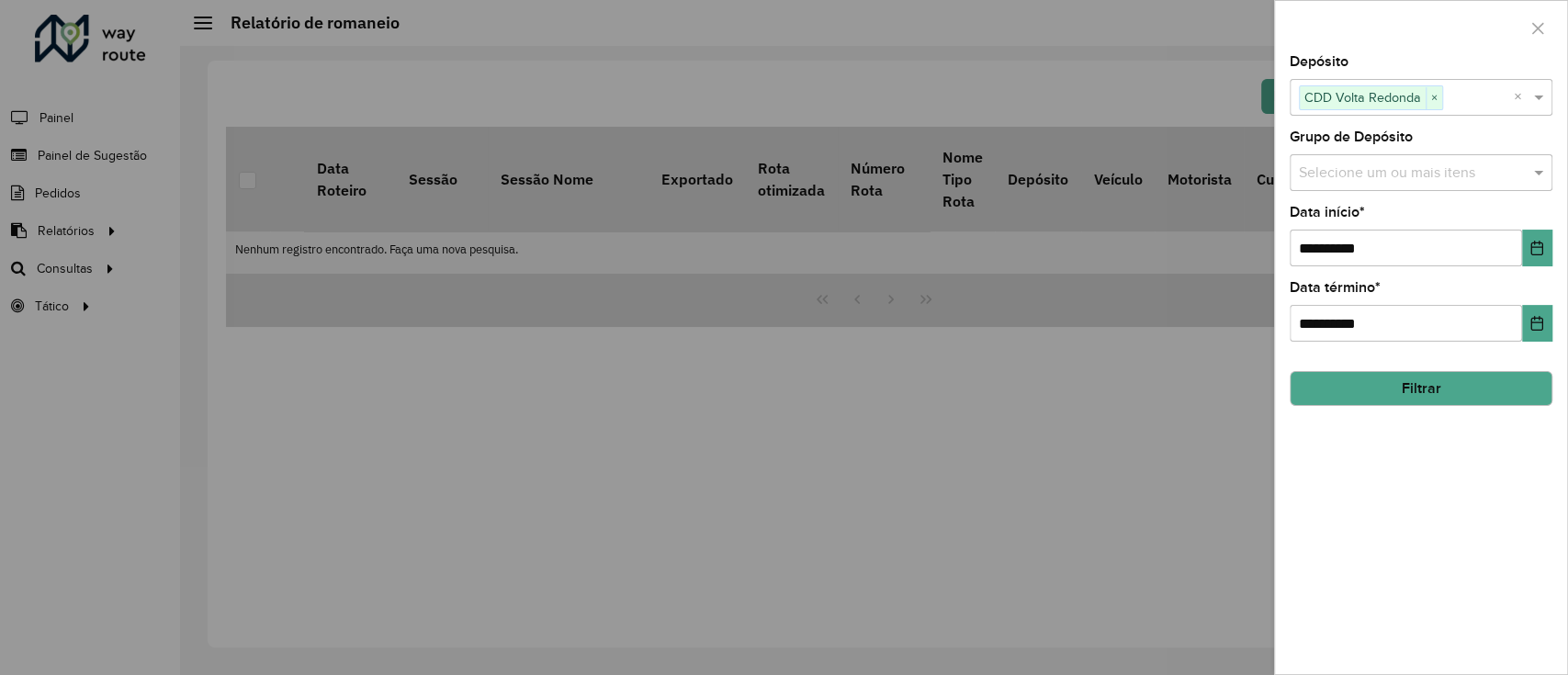
click at [1169, 178] on input "text" at bounding box center [1411, 173] width 235 height 22
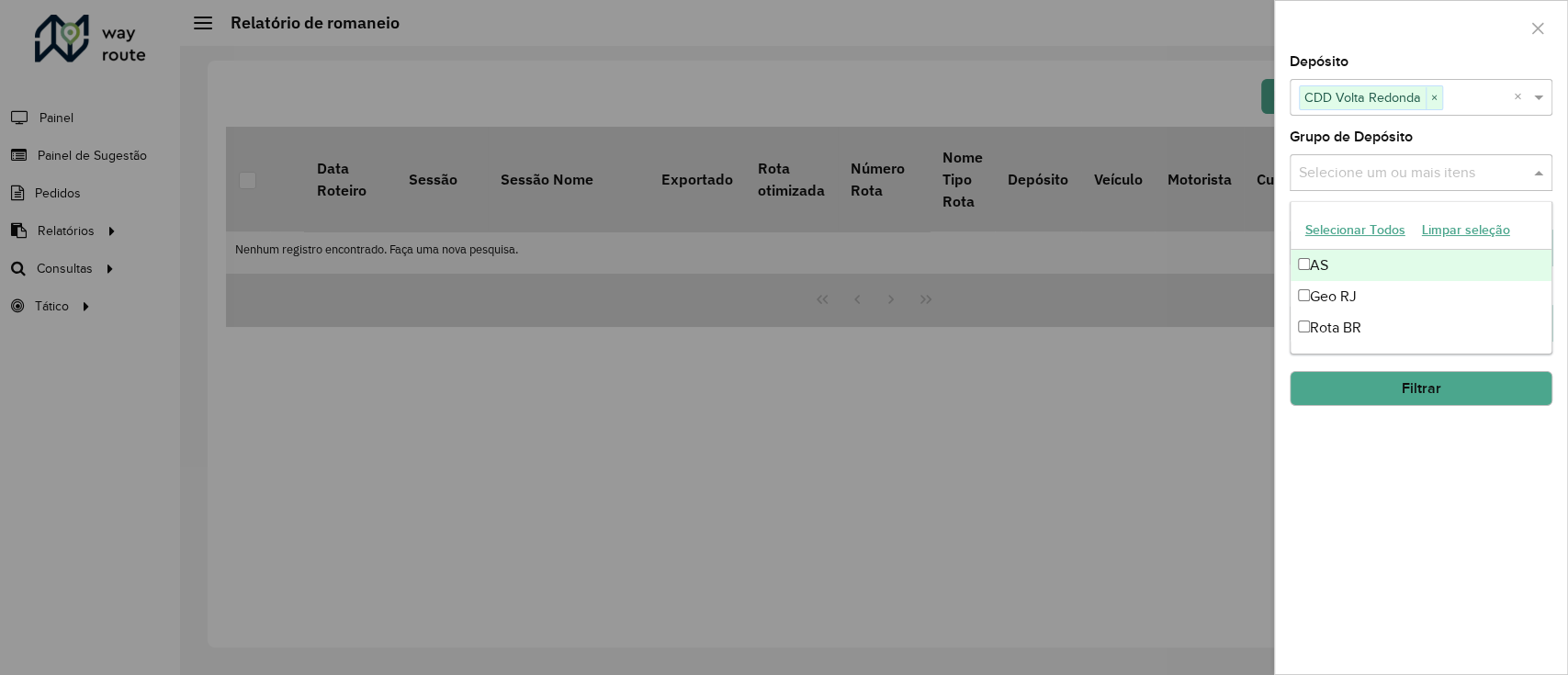
click at [1169, 228] on button "Selecionar Todos" at bounding box center [1354, 229] width 117 height 29
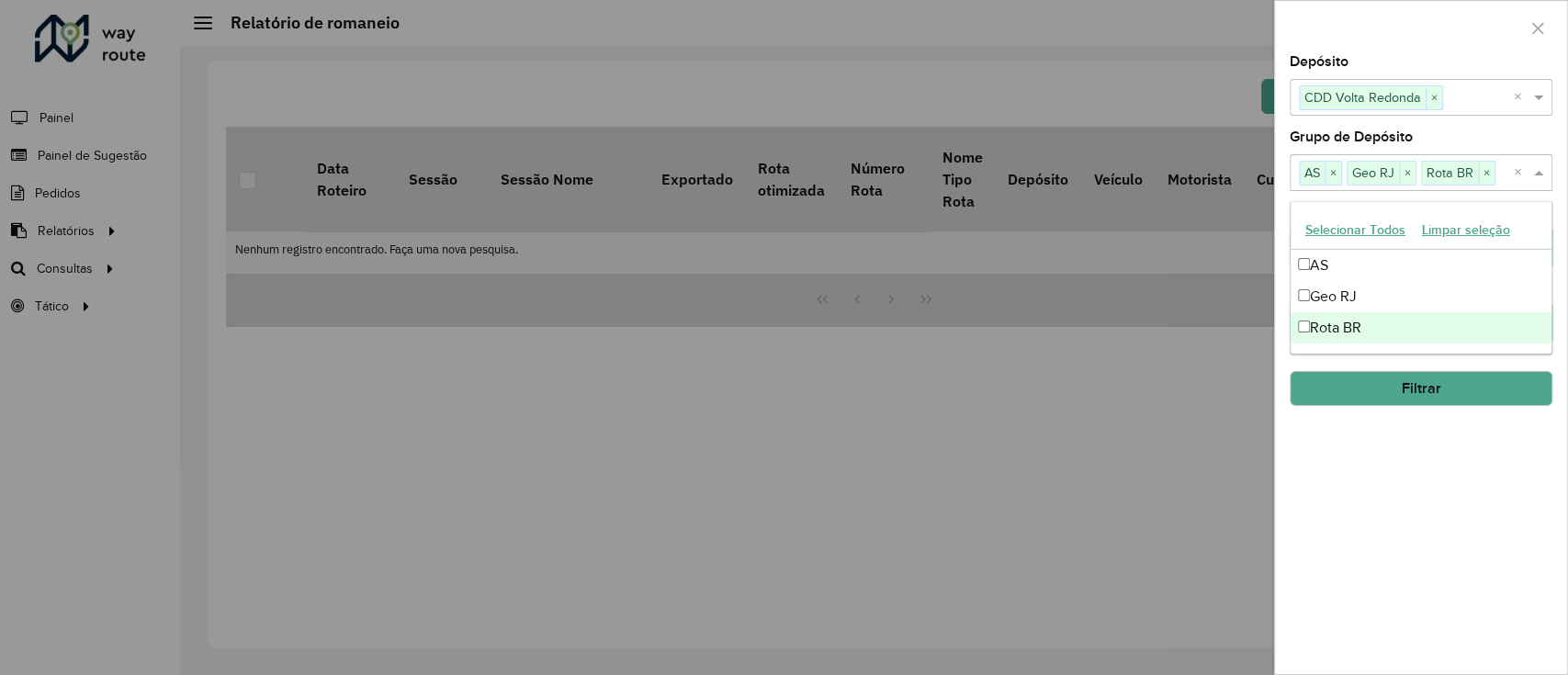
click at [1169, 482] on div "**********" at bounding box center [1421, 365] width 292 height 619
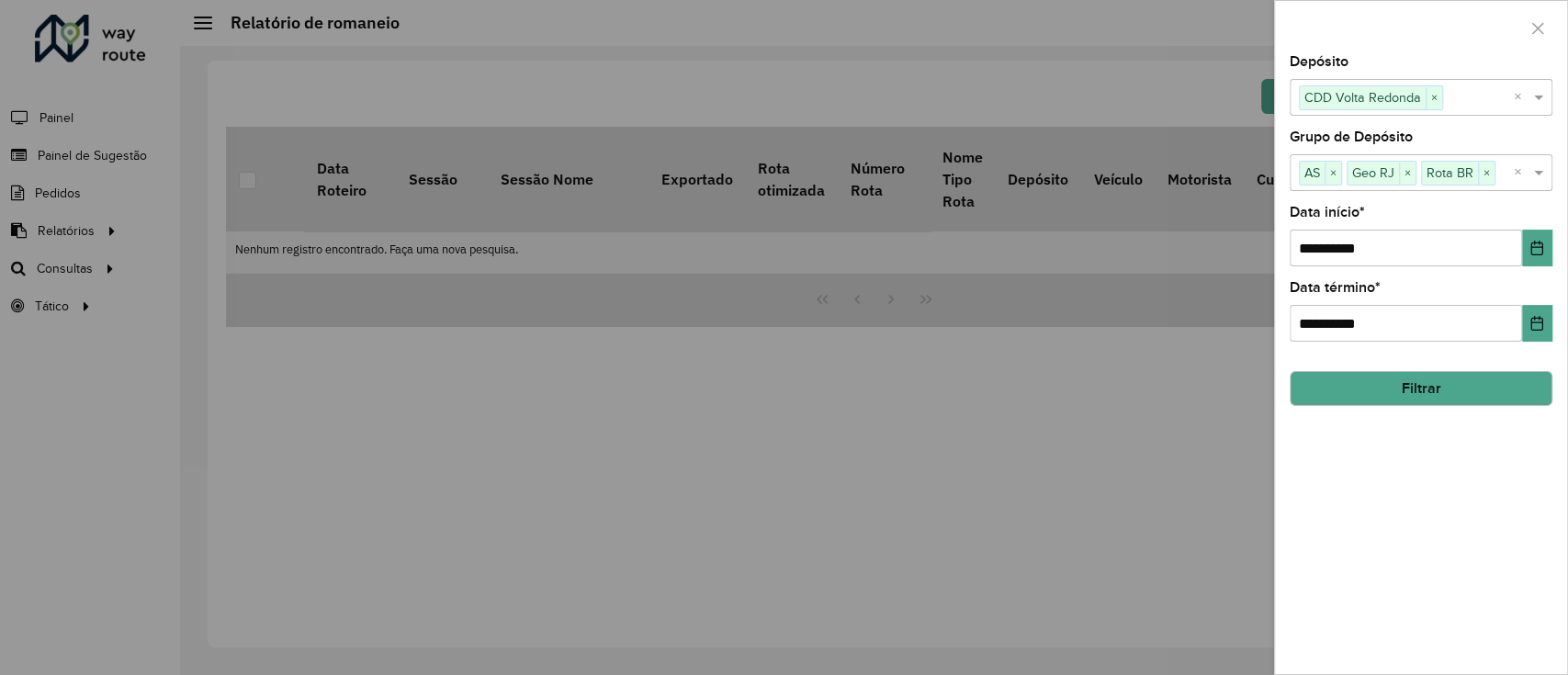
click at [1169, 381] on button "Filtrar" at bounding box center [1421, 388] width 263 height 34
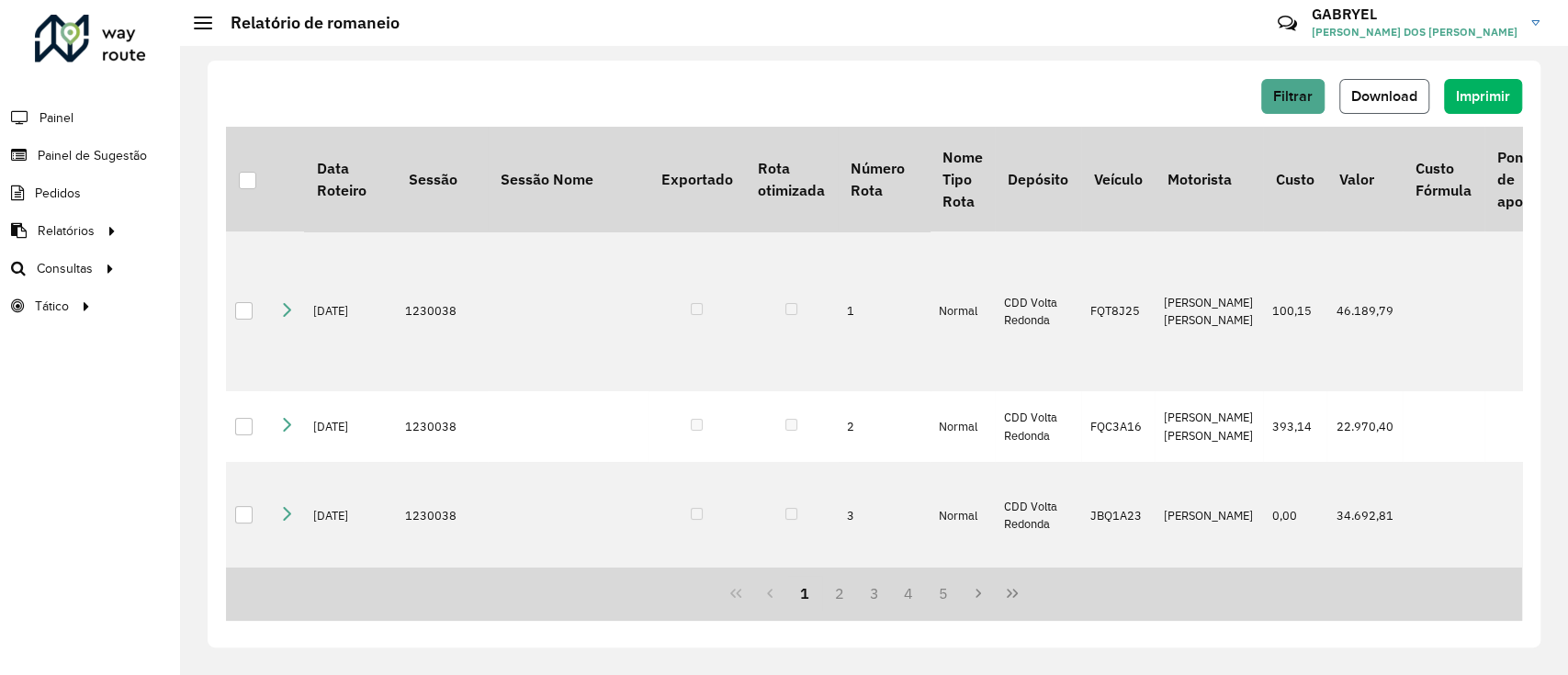
click at [1169, 90] on span "Download" at bounding box center [1383, 96] width 66 height 16
